Goal: Task Accomplishment & Management: Manage account settings

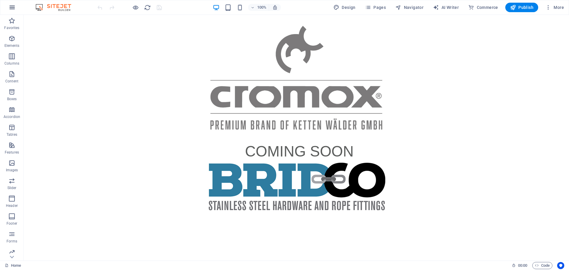
click at [15, 5] on icon "button" at bounding box center [12, 7] width 7 height 7
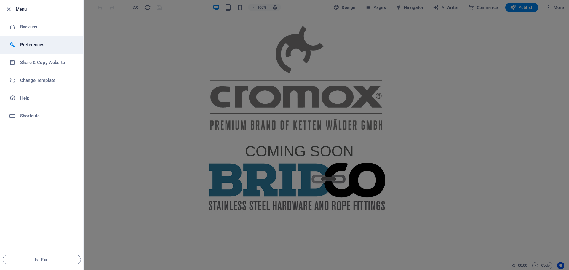
click at [28, 45] on h6 "Preferences" at bounding box center [47, 44] width 55 height 7
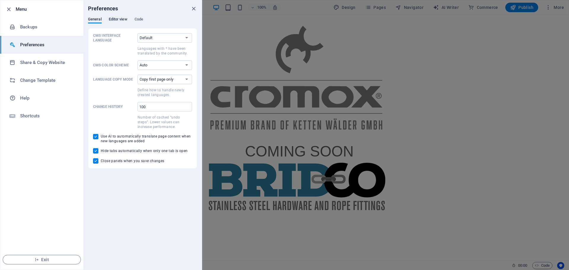
click at [116, 21] on span "Editor view" at bounding box center [118, 20] width 19 height 8
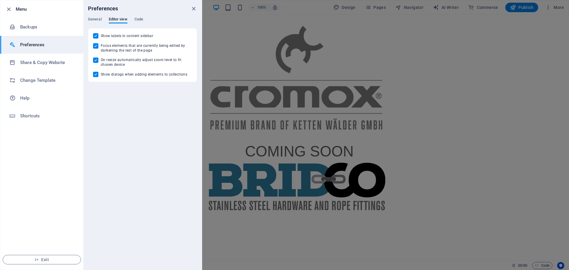
click at [142, 17] on div "Preferences" at bounding box center [142, 8] width 118 height 17
click at [140, 19] on span "Code" at bounding box center [138, 20] width 9 height 8
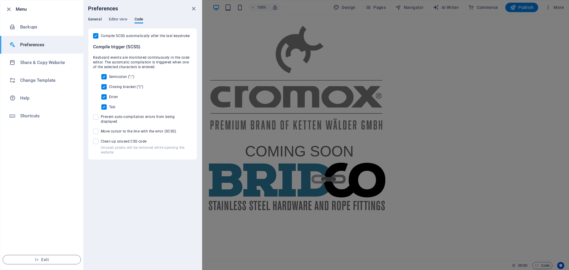
click at [99, 19] on span "General" at bounding box center [95, 20] width 14 height 8
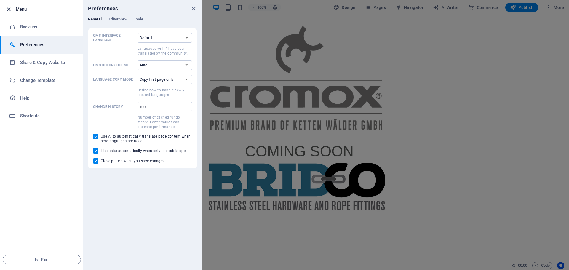
click at [7, 9] on icon "button" at bounding box center [8, 9] width 7 height 7
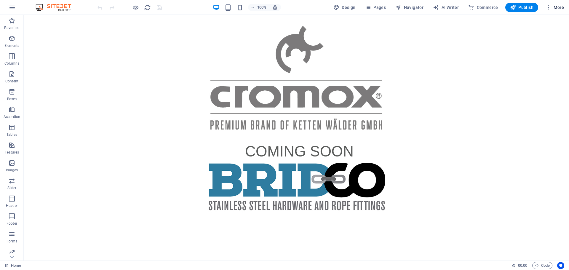
click at [554, 9] on span "More" at bounding box center [554, 7] width 19 height 6
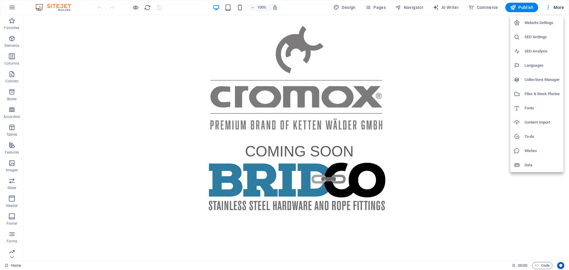
click at [546, 26] on h6 "Website Settings" at bounding box center [541, 22] width 35 height 7
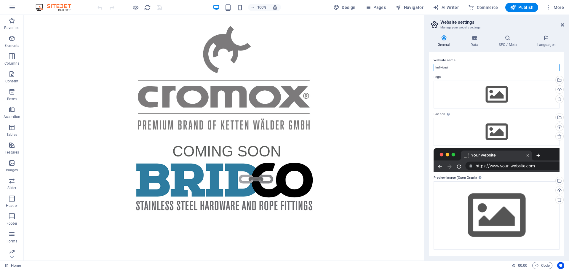
drag, startPoint x: 484, startPoint y: 81, endPoint x: 371, endPoint y: 64, distance: 114.1
click at [449, 67] on input "Individual" at bounding box center [496, 67] width 126 height 7
click at [454, 67] on input "Individual" at bounding box center [496, 67] width 126 height 7
type input "I"
click at [498, 94] on div "Drag files here, click to choose files or select files from Files or our free s…" at bounding box center [496, 95] width 126 height 28
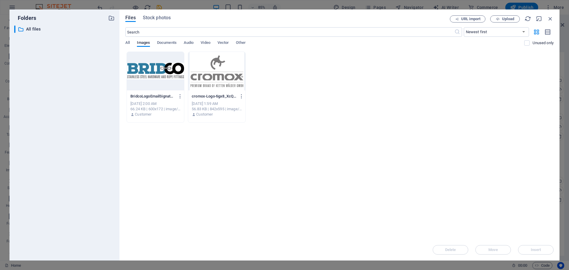
click at [163, 65] on div at bounding box center [155, 71] width 57 height 39
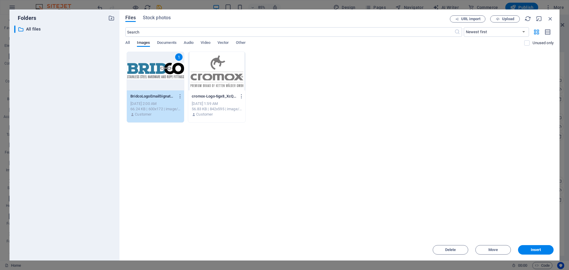
click at [541, 250] on span "Insert" at bounding box center [535, 250] width 10 height 4
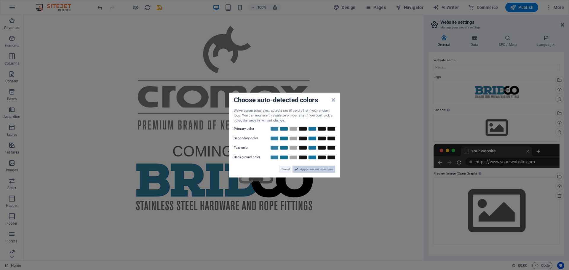
click at [310, 171] on span "Apply new website colors" at bounding box center [316, 169] width 33 height 7
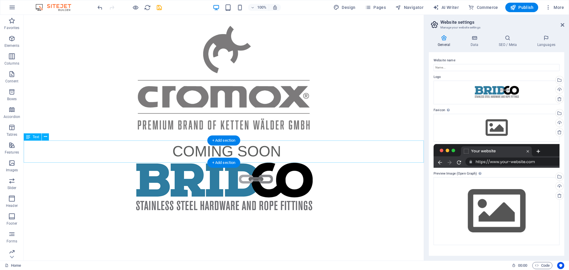
click at [288, 150] on div "COMING SOON" at bounding box center [224, 151] width 400 height 22
click at [477, 39] on icon at bounding box center [474, 38] width 26 height 6
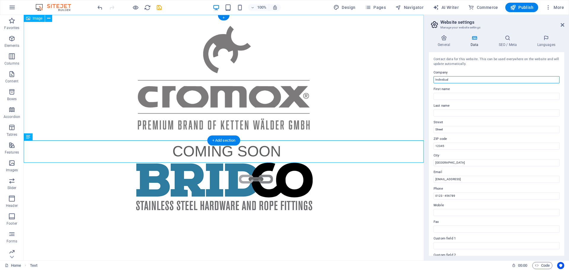
drag, startPoint x: 477, startPoint y: 95, endPoint x: 367, endPoint y: 71, distance: 112.2
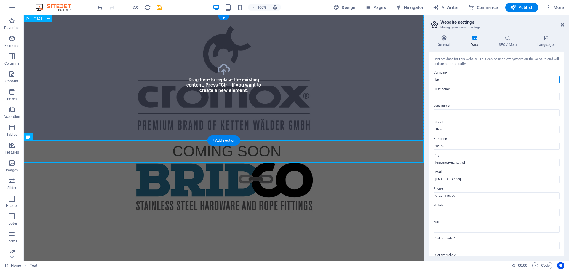
type input "b"
type input "Bridco / Cromox"
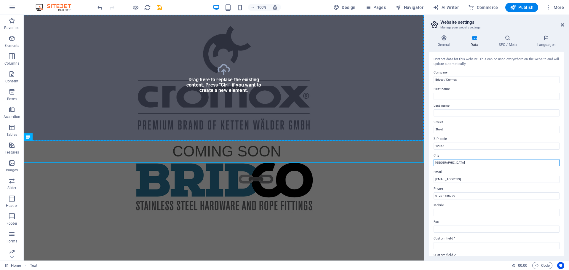
drag, startPoint x: 457, startPoint y: 177, endPoint x: 417, endPoint y: 158, distance: 44.0
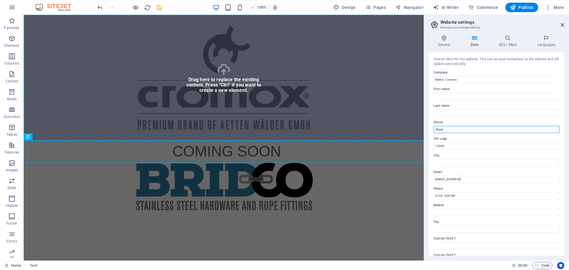
drag, startPoint x: 467, startPoint y: 145, endPoint x: 409, endPoint y: 124, distance: 61.6
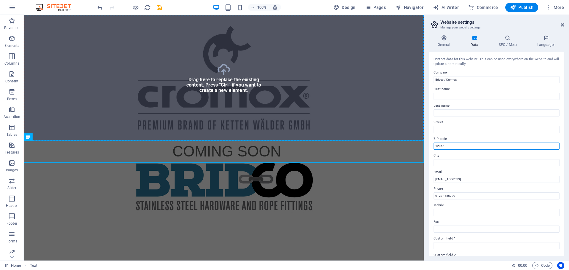
drag, startPoint x: 472, startPoint y: 160, endPoint x: 419, endPoint y: 146, distance: 54.8
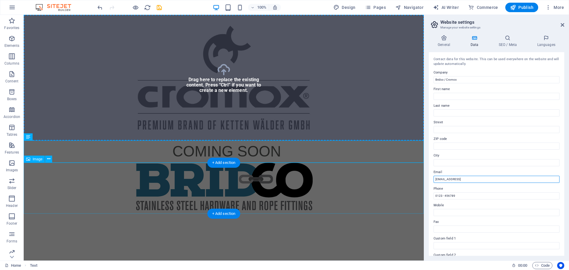
drag, startPoint x: 532, startPoint y: 193, endPoint x: 409, endPoint y: 173, distance: 124.5
type input "s"
type input "[EMAIL_ADDRESS][DOMAIN_NAME]"
click at [503, 37] on icon at bounding box center [507, 38] width 36 height 6
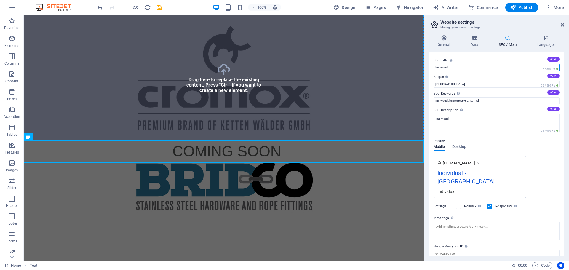
drag, startPoint x: 486, startPoint y: 79, endPoint x: 413, endPoint y: 68, distance: 74.6
type input "Cromox [GEOGRAPHIC_DATA] Bridco"
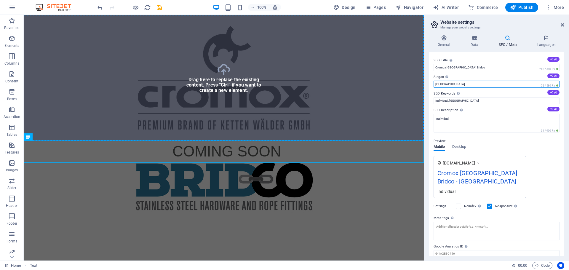
click at [448, 83] on input "[GEOGRAPHIC_DATA]" at bounding box center [496, 84] width 126 height 7
drag, startPoint x: 471, startPoint y: 98, endPoint x: 396, endPoint y: 87, distance: 75.5
click at [468, 84] on input "Stainless Steel" at bounding box center [496, 84] width 126 height 7
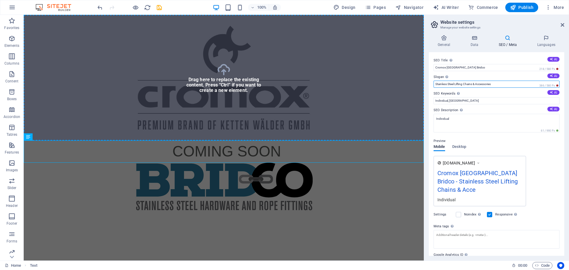
type input "Stainless Steel Lifting Chains & Accessories"
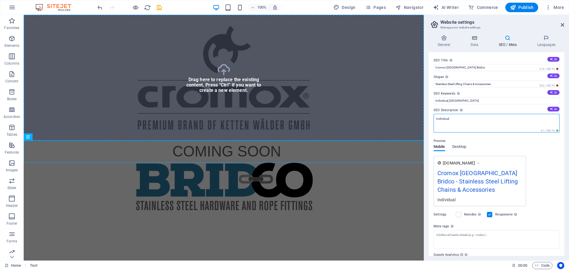
click at [470, 124] on textarea "Individual" at bounding box center [496, 123] width 126 height 19
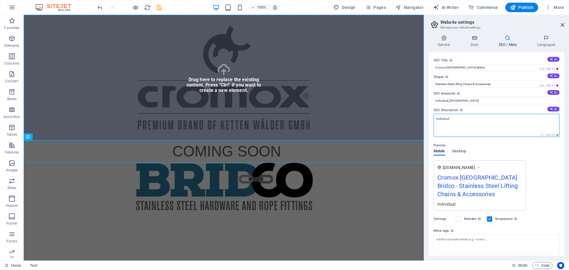
drag, startPoint x: 471, startPoint y: 122, endPoint x: 429, endPoint y: 121, distance: 42.4
click at [429, 121] on div "SEO Title The title of your website - make it something that stands out in sear…" at bounding box center [496, 153] width 135 height 203
click at [464, 125] on textarea "Individual" at bounding box center [496, 125] width 126 height 23
drag, startPoint x: 454, startPoint y: 132, endPoint x: 422, endPoint y: 117, distance: 34.7
paste textarea "Cromox is a brand of innovative high quality stainless steel lifting products m…"
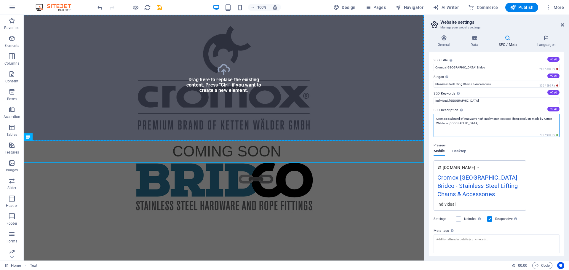
click at [494, 130] on textarea "Cromox is a brand of innovative high quality stainless steel lifting products m…" at bounding box center [496, 125] width 126 height 23
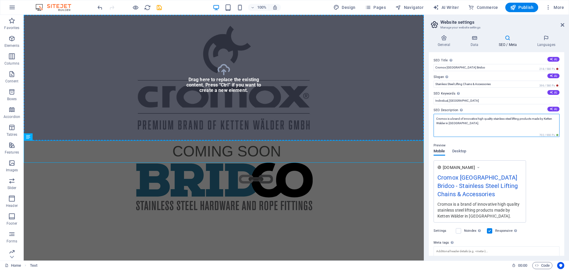
click at [451, 119] on textarea "Cromox is a brand of innovative high quality stainless steel lifting products m…" at bounding box center [496, 125] width 126 height 23
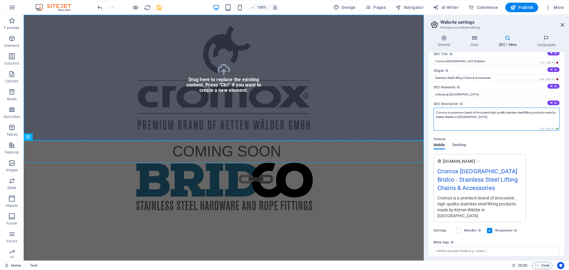
scroll to position [7, 0]
click at [474, 115] on textarea "Cromox is a premium brand of innovative high quality stainless steel lifting pr…" at bounding box center [496, 117] width 126 height 23
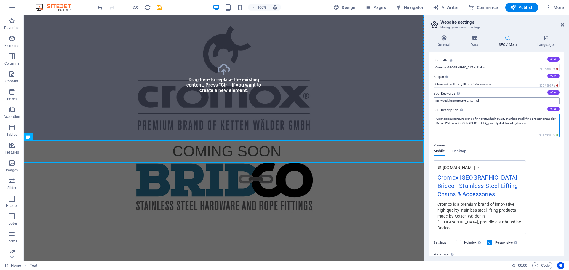
type textarea "Cromox is a premium brand of innovative high quality stainless steel lifting pr…"
click at [475, 101] on input "Individual, [GEOGRAPHIC_DATA]" at bounding box center [496, 100] width 126 height 7
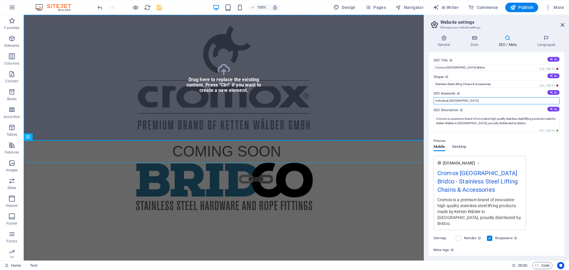
drag, startPoint x: 480, startPoint y: 116, endPoint x: 371, endPoint y: 89, distance: 112.4
type input "Stainless Steel Lifting Chains Products Pump Hoist Conveyor"
click at [458, 66] on input "Cromox [GEOGRAPHIC_DATA] Bridco" at bounding box center [496, 67] width 126 height 7
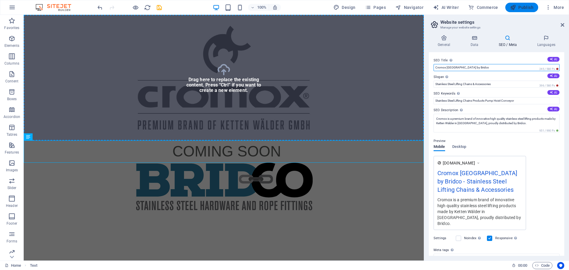
type input "Cromox [GEOGRAPHIC_DATA] by Bridco"
click at [520, 9] on span "Publish" at bounding box center [521, 7] width 23 height 6
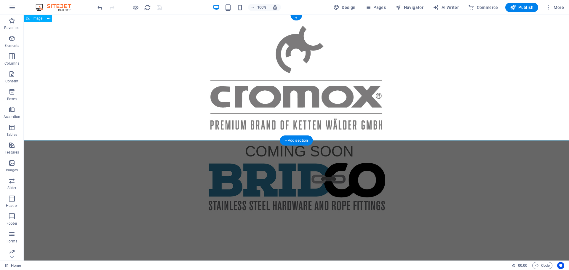
click at [389, 87] on figure at bounding box center [296, 78] width 545 height 126
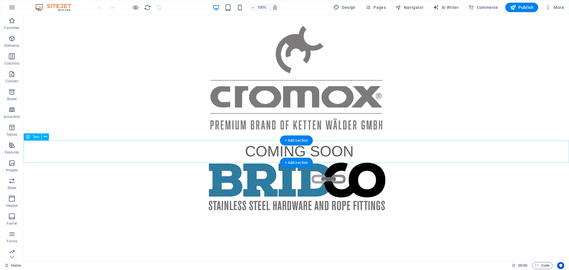
click at [273, 153] on div "COMING SOON" at bounding box center [296, 151] width 545 height 22
click at [334, 149] on div "COMING SOON" at bounding box center [296, 151] width 545 height 22
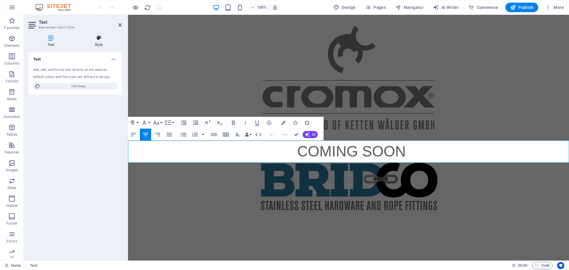
click at [90, 44] on h4 "Style" at bounding box center [99, 41] width 46 height 12
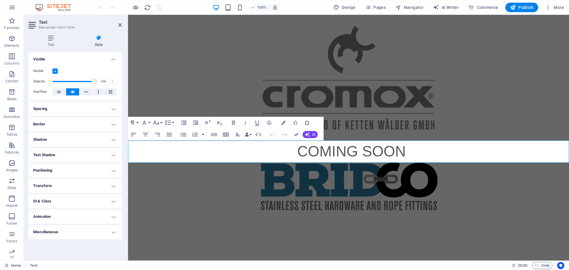
click at [74, 113] on h4 "Spacing" at bounding box center [74, 109] width 93 height 14
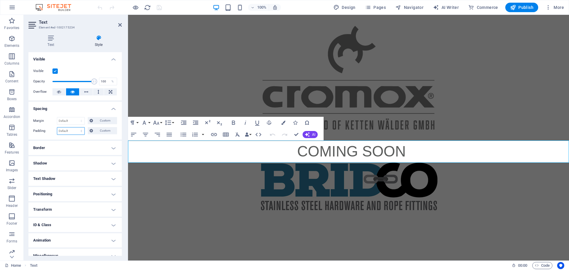
click at [71, 133] on select "Default px rem % vh vw Custom" at bounding box center [70, 130] width 27 height 7
click at [102, 129] on span "Custom" at bounding box center [105, 130] width 20 height 7
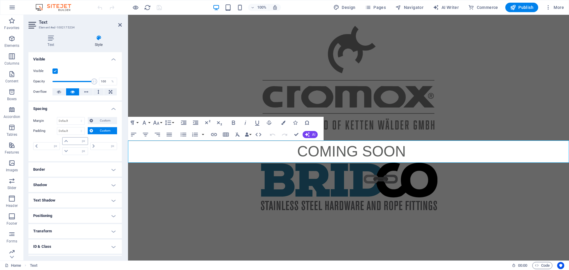
click at [64, 140] on icon at bounding box center [66, 141] width 4 height 4
click at [65, 142] on icon at bounding box center [66, 141] width 4 height 4
click at [72, 140] on input "number" at bounding box center [79, 140] width 18 height 7
type input "50"
type input "0"
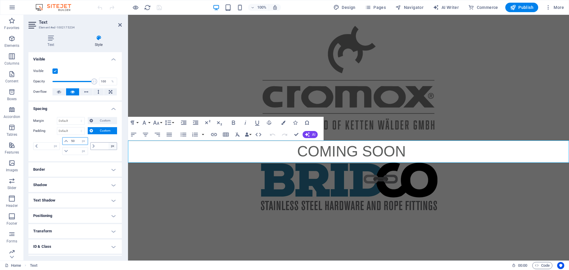
type input "0"
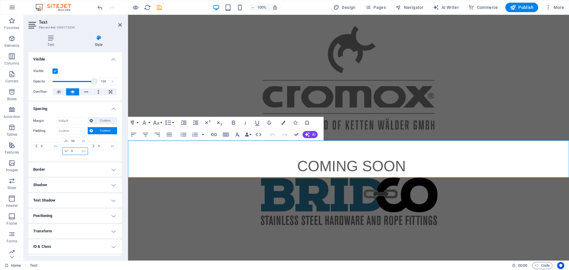
drag, startPoint x: 74, startPoint y: 150, endPoint x: 60, endPoint y: 149, distance: 13.9
click at [60, 149] on div "0 px rem % vh vw 50 px rem % vh vw 0 px rem % vh vw 0 px rem % vh vw" at bounding box center [75, 146] width 84 height 18
type input "25"
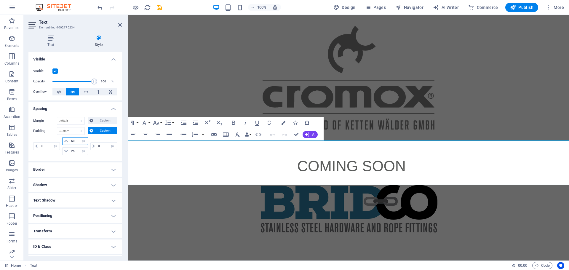
drag, startPoint x: 75, startPoint y: 142, endPoint x: 66, endPoint y: 143, distance: 8.9
click at [66, 143] on div "50 px rem % vh vw" at bounding box center [74, 141] width 25 height 8
type input "25"
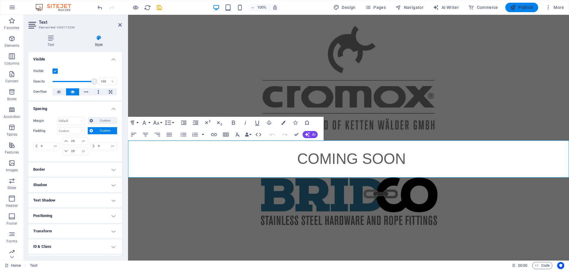
click at [521, 9] on span "Publish" at bounding box center [521, 7] width 23 height 6
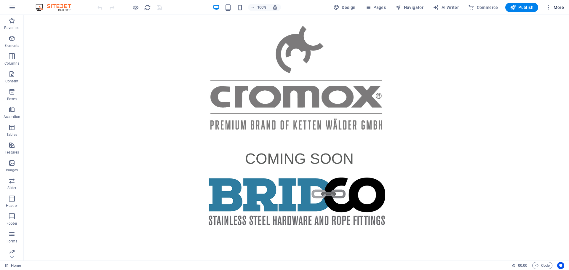
click at [559, 3] on button "More" at bounding box center [554, 7] width 23 height 9
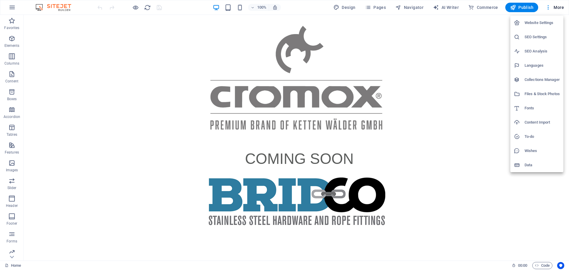
click at [542, 35] on h6 "SEO Settings" at bounding box center [541, 36] width 35 height 7
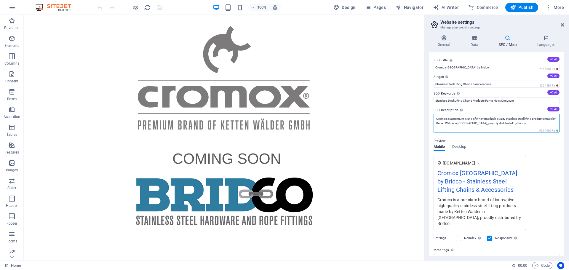
click at [445, 118] on textarea "Cromox is a premium brand of innovative high quality stainless steel lifting pr…" at bounding box center [496, 123] width 126 height 19
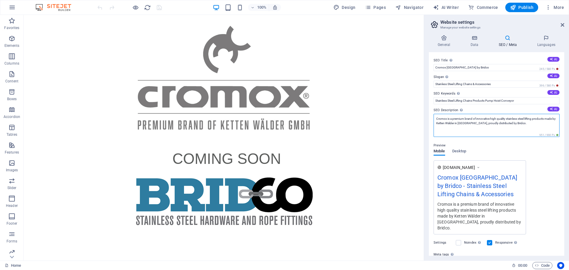
paste textarea "®"
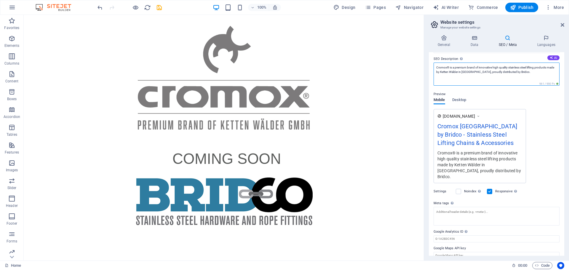
scroll to position [53, 0]
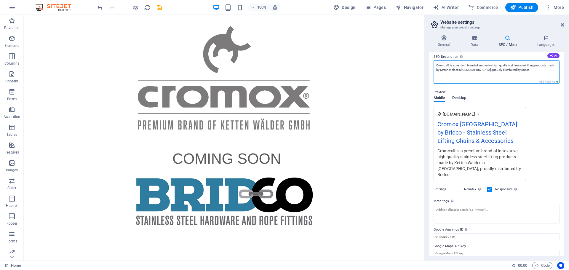
type textarea "Cromox® is a premium brand of innovative high quality stainless steel lifting p…"
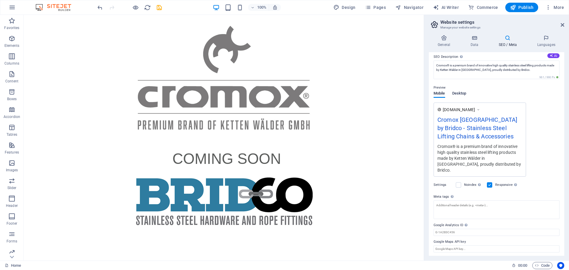
click at [460, 96] on span "Desktop" at bounding box center [459, 94] width 14 height 8
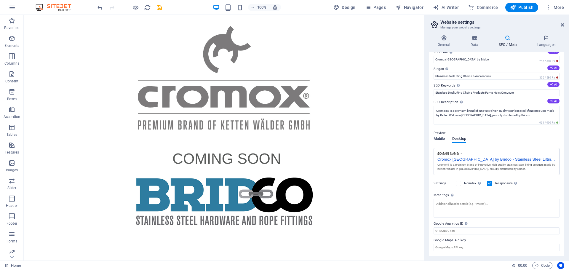
click at [440, 138] on span "Mobile" at bounding box center [439, 139] width 12 height 8
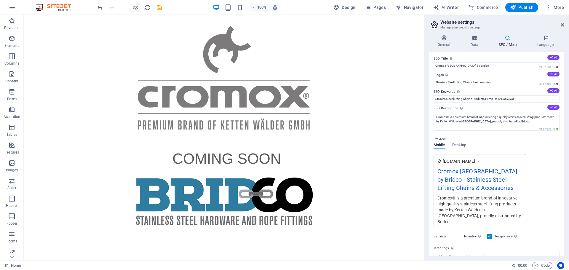
scroll to position [0, 0]
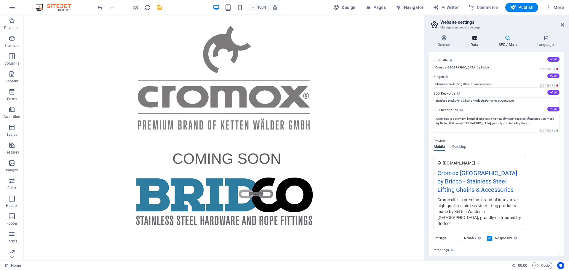
click at [479, 39] on icon at bounding box center [474, 38] width 26 height 6
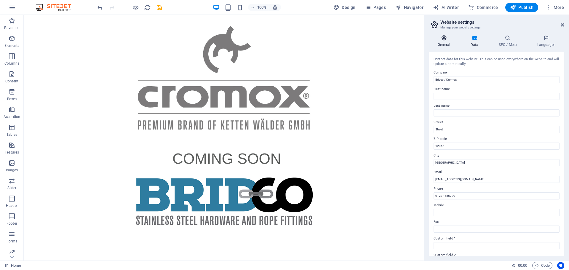
click at [445, 41] on h4 "General" at bounding box center [445, 41] width 33 height 12
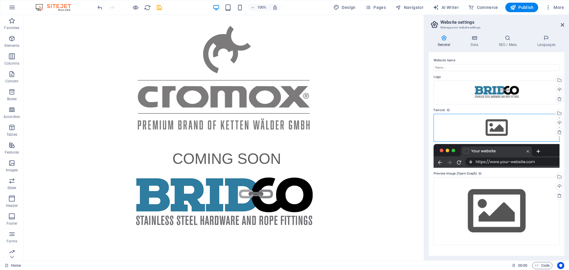
click at [500, 128] on div "Drag files here, click to choose files or select files from Files or our free s…" at bounding box center [496, 128] width 126 height 28
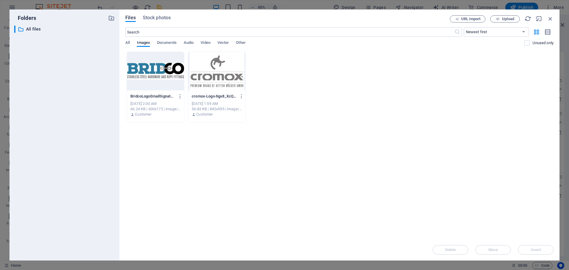
click at [502, 23] on div "Files Stock photos URL import Upload ​ Newest first Oldest first Name (A-Z) Nam…" at bounding box center [339, 134] width 428 height 239
click at [502, 21] on span "Upload" at bounding box center [508, 19] width 12 height 4
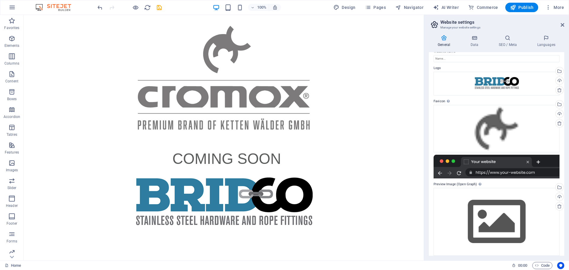
scroll to position [14, 0]
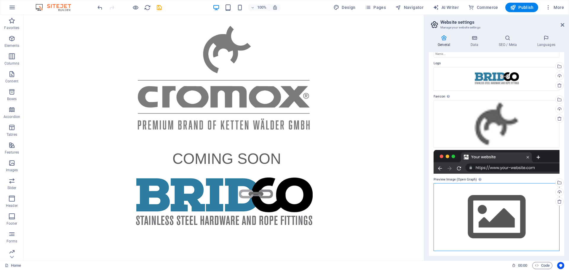
click at [506, 217] on div "Drag files here, click to choose files or select files from Files or our free s…" at bounding box center [496, 217] width 126 height 68
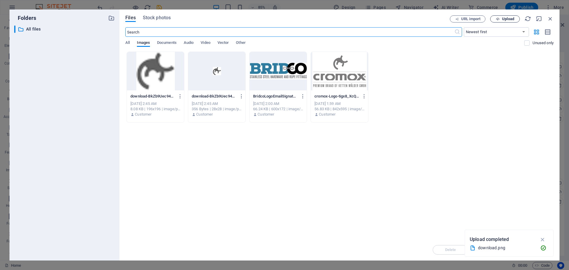
click at [509, 18] on span "Upload" at bounding box center [508, 19] width 12 height 4
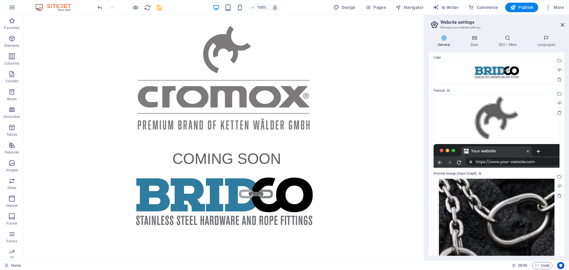
scroll to position [21, 0]
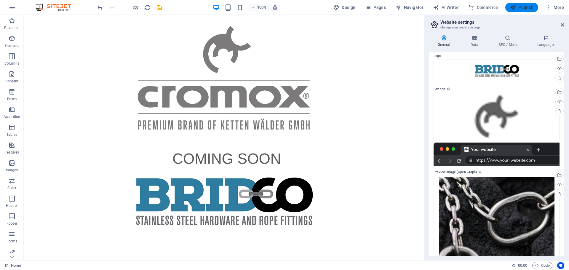
click at [517, 11] on button "Publish" at bounding box center [521, 7] width 33 height 9
